Goal: Find contact information: Find contact information

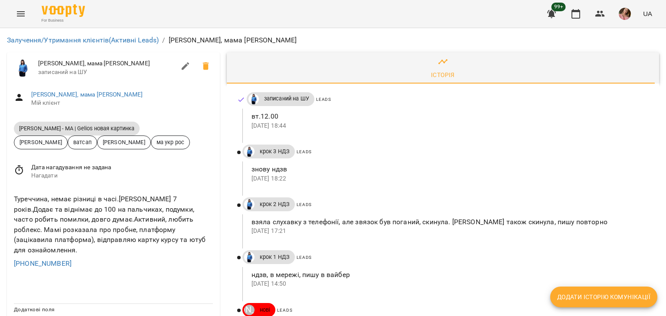
scroll to position [43, 0]
drag, startPoint x: 98, startPoint y: 212, endPoint x: 0, endPoint y: 212, distance: 97.5
copy link "+905372501049"
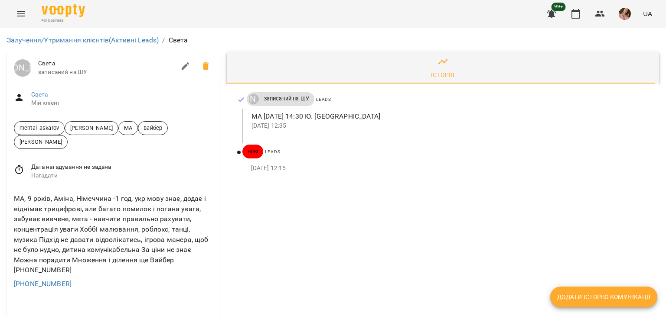
scroll to position [43, 0]
drag, startPoint x: 108, startPoint y: 228, endPoint x: 0, endPoint y: 224, distance: 108.0
copy link "+380971248700"
